Goal: Find specific page/section: Find specific page/section

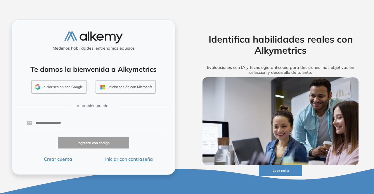
click at [79, 83] on button "Iniciar sesión con Google" at bounding box center [58, 86] width 55 height 13
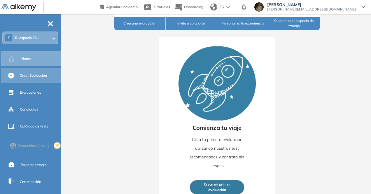
scroll to position [4, 0]
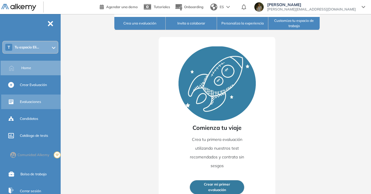
click at [38, 108] on div "Evaluaciones" at bounding box center [31, 102] width 61 height 15
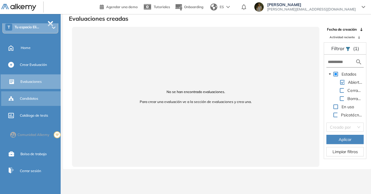
scroll to position [33, 0]
